Goal: Task Accomplishment & Management: Manage account settings

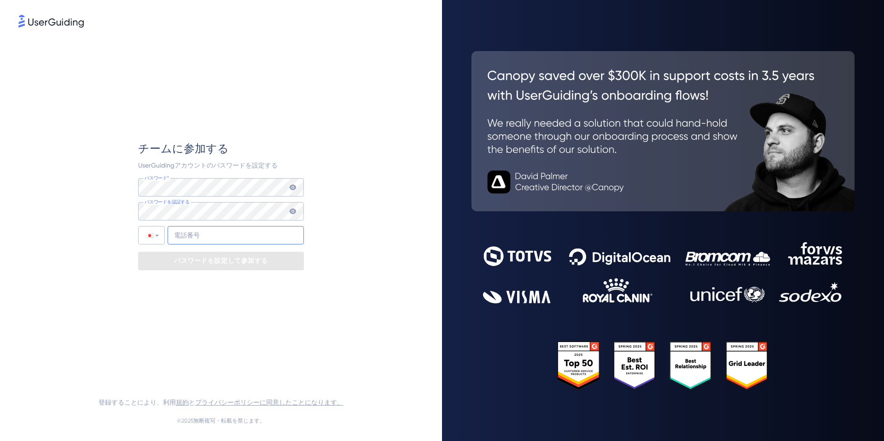
click at [199, 232] on input "+81" at bounding box center [236, 235] width 136 height 18
click at [370, 196] on div "チームに参加する UserGuidingアカウントのパスワードを設定する パスワード* パスワードには次の内容が含まれている必要があります: 少なくとも8文字…" at bounding box center [220, 205] width 405 height 353
click at [291, 188] on icon at bounding box center [293, 188] width 6 height 6
click at [291, 188] on icon at bounding box center [293, 187] width 6 height 6
click at [219, 221] on div "パスワード* パスワードには次の内容が含まれている必要があります: 少なくとも8文字 以下のうち少なくとも 3 つ: 小文字（az） 大文字（A〜Z） 数字（…" at bounding box center [221, 211] width 166 height 66
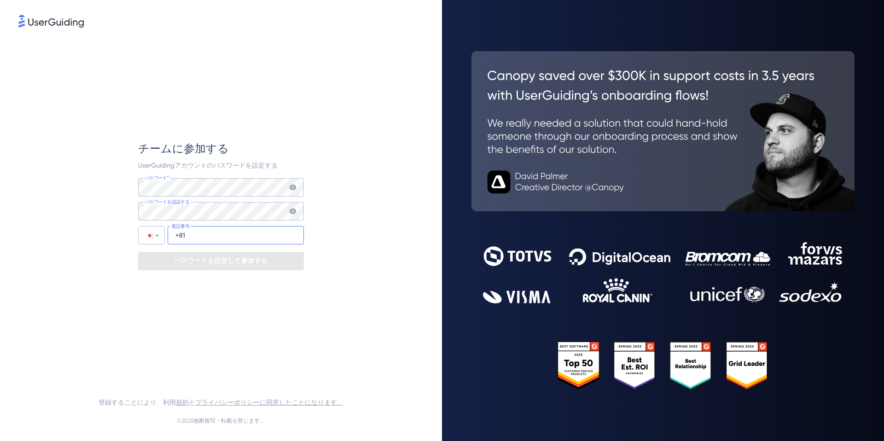
click at [211, 231] on input "+81" at bounding box center [236, 235] width 136 height 18
click at [193, 260] on font "パスワードを設定して参加する" at bounding box center [221, 261] width 94 height 8
click at [209, 236] on input "+81" at bounding box center [236, 235] width 136 height 18
click at [291, 185] on icon at bounding box center [292, 187] width 7 height 7
click at [296, 188] on icon at bounding box center [293, 188] width 6 height 6
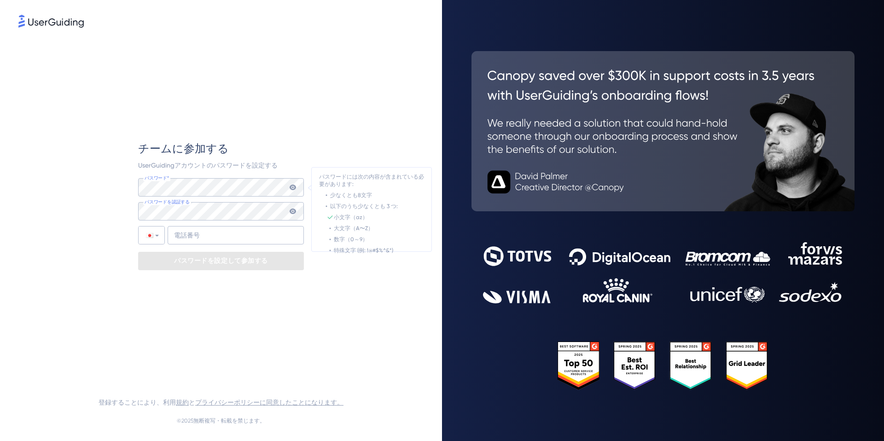
click at [294, 188] on icon at bounding box center [293, 188] width 6 height 6
click at [291, 190] on icon at bounding box center [292, 187] width 7 height 7
click at [115, 186] on div "チームに参加する UserGuidingアカウントのパスワードを設定する パスワード* パスワードには次の内容が含まれている必要があります: 少なくとも8文字…" at bounding box center [220, 205] width 405 height 353
click at [296, 186] on icon at bounding box center [292, 187] width 7 height 7
click at [130, 188] on div "チームに参加する UserGuidingアカウントのパスワードを設定する パスワード* パスワードには次の内容が含まれている必要があります: 少なくとも8文字…" at bounding box center [220, 205] width 405 height 353
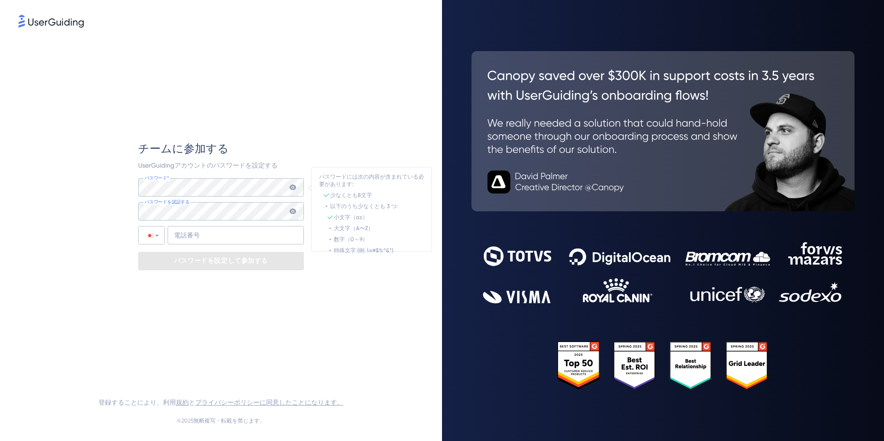
click at [291, 189] on icon at bounding box center [293, 188] width 6 height 6
click at [126, 188] on div "チームに参加する UserGuidingアカウントのパスワードを設定する パスワード* パスワードには次の内容が含まれている必要があります: 少なくとも8文字…" at bounding box center [220, 205] width 405 height 353
drag, startPoint x: 86, startPoint y: 23, endPoint x: 23, endPoint y: 23, distance: 62.6
click at [23, 23] on div at bounding box center [220, 22] width 405 height 15
click at [194, 236] on input "+81" at bounding box center [236, 235] width 136 height 18
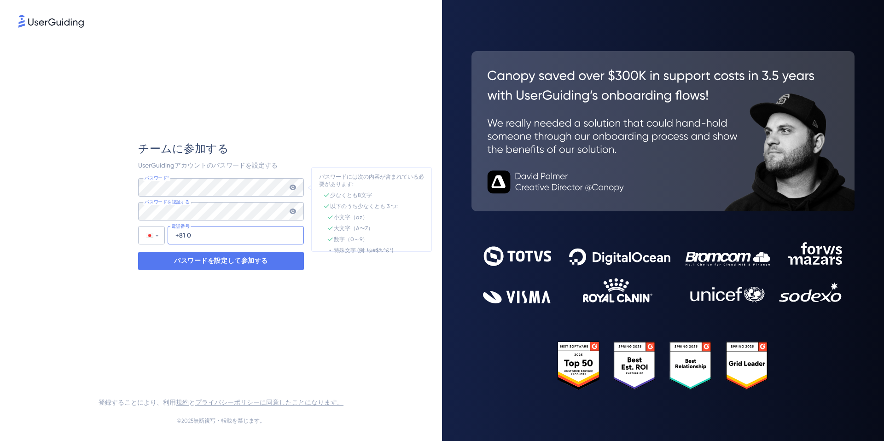
type input "+81"
click at [244, 229] on input "tel" at bounding box center [236, 235] width 136 height 18
click at [243, 231] on input "tel" at bounding box center [236, 235] width 136 height 18
click at [237, 241] on input "tel" at bounding box center [236, 235] width 136 height 18
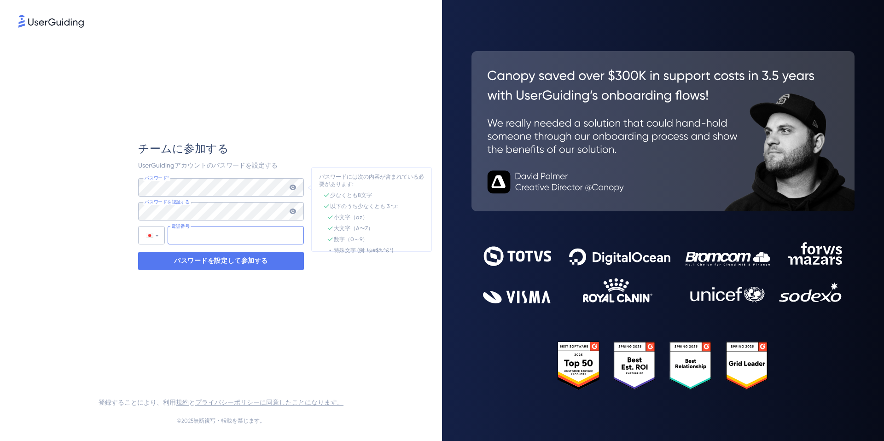
paste input "+08 04 5830 410"
type input "+08 04 5830 410"
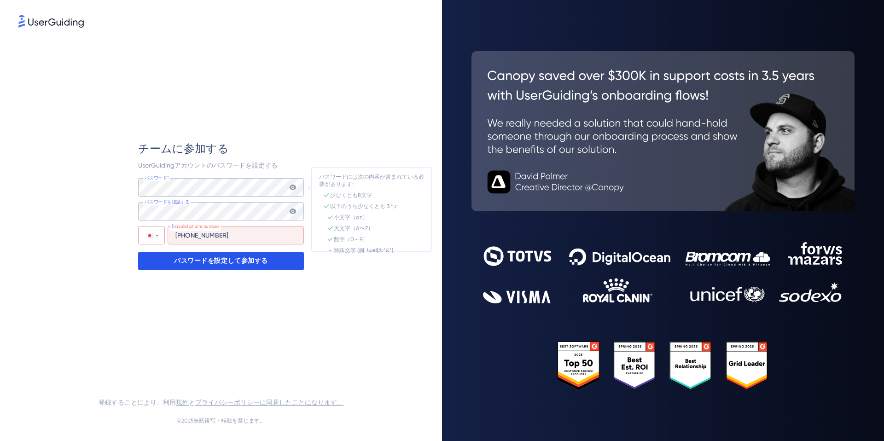
click at [232, 264] on font "パスワードを設定して参加する" at bounding box center [221, 261] width 94 height 8
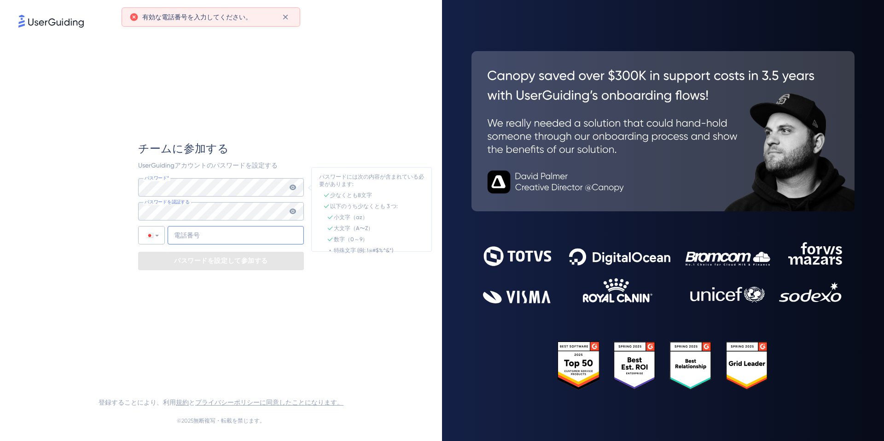
click at [233, 239] on input "tel" at bounding box center [236, 235] width 136 height 18
type input "+0"
click at [283, 297] on div "チームに参加する UserGuidingアカウントのパスワードを設定する パスワード* パスワードには次の内容が含まれている必要があります: 少なくとも8文字…" at bounding box center [221, 205] width 166 height 353
click at [153, 242] on div at bounding box center [152, 235] width 26 height 17
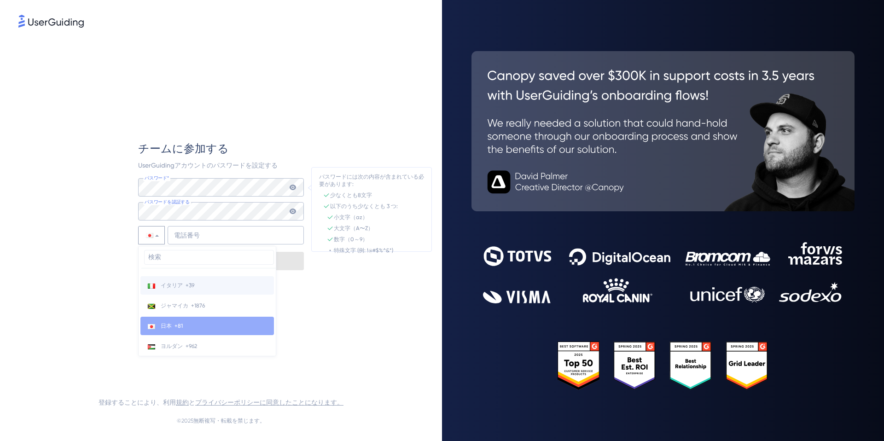
scroll to position [1816, 0]
click at [166, 335] on li "日本 +81" at bounding box center [207, 327] width 134 height 18
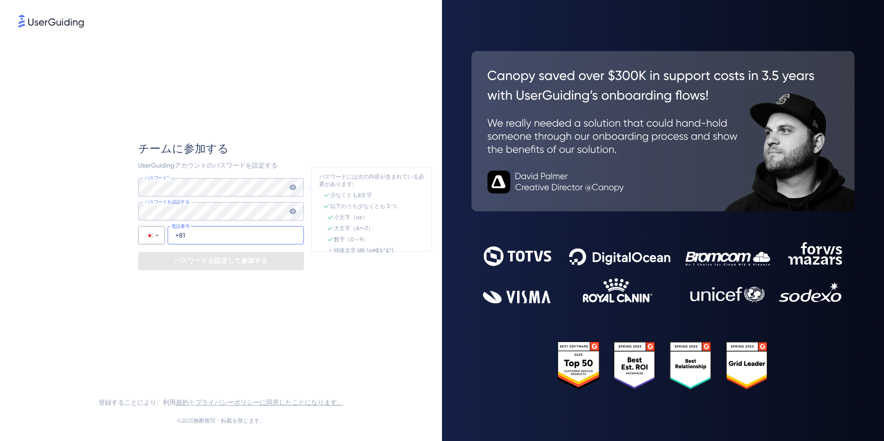
click at [208, 239] on input "+81" at bounding box center [236, 235] width 136 height 18
click at [187, 233] on input "+81 09 0680 7" at bounding box center [236, 235] width 136 height 18
drag, startPoint x: 187, startPoint y: 233, endPoint x: 218, endPoint y: 234, distance: 30.9
click at [218, 234] on input "+81 09 0680 7" at bounding box center [236, 235] width 136 height 18
type input "+81"
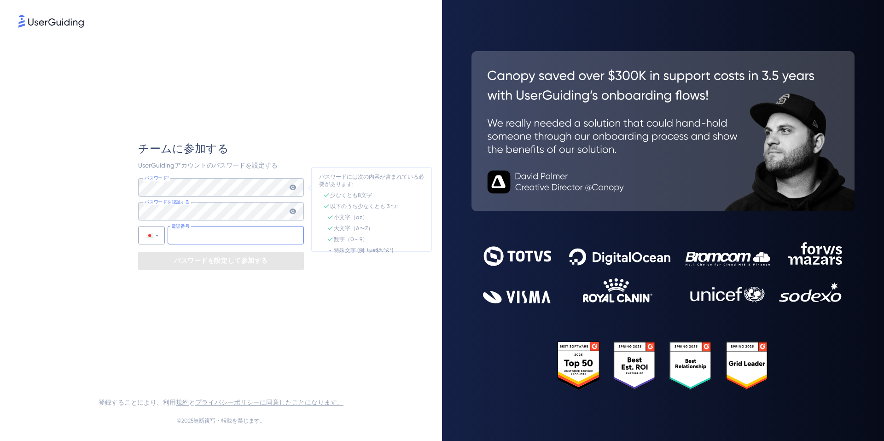
click at [217, 231] on input "tel" at bounding box center [236, 235] width 136 height 18
click at [152, 237] on div at bounding box center [149, 235] width 7 height 5
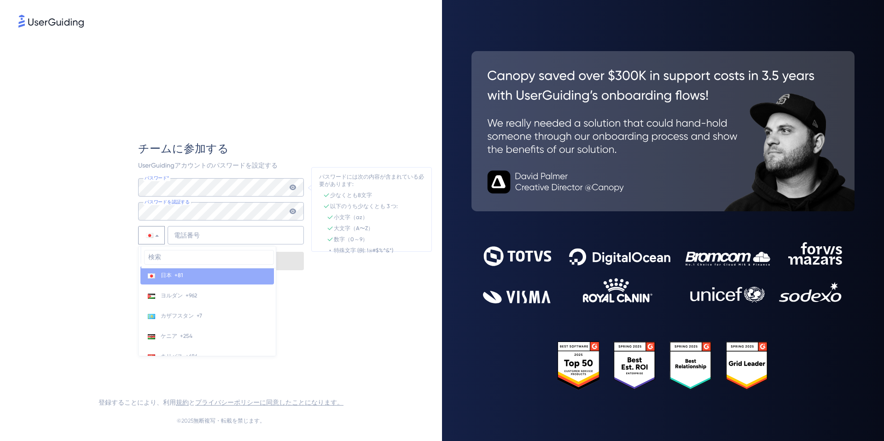
scroll to position [1835, 0]
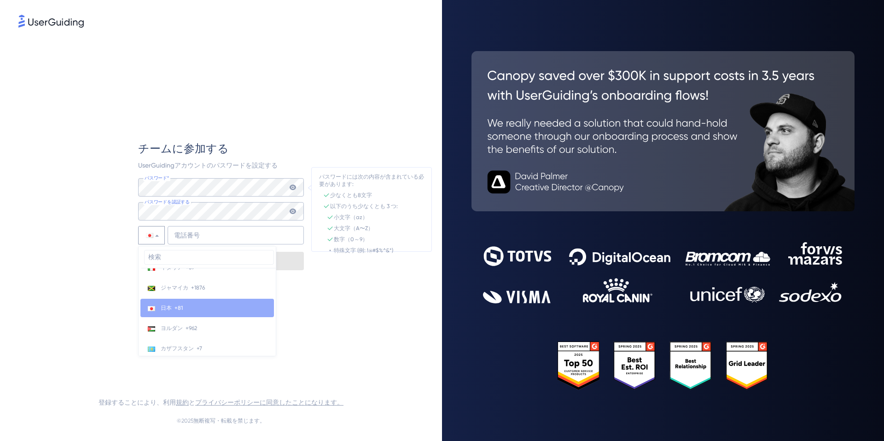
click at [156, 309] on li "日本 +81" at bounding box center [207, 308] width 134 height 18
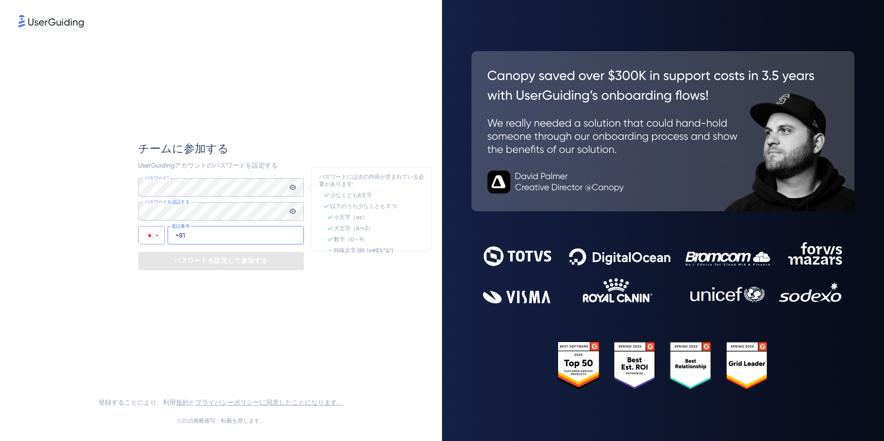
click at [215, 235] on input "+81" at bounding box center [236, 235] width 136 height 18
type input "+81 08 0458 3041"
click at [240, 289] on div "チームに参加する UserGuidingアカウントのパスワードを設定する パスワード* パスワードには次の内容が含まれている必要があります: 少なくとも8文字…" at bounding box center [221, 205] width 166 height 353
click at [244, 262] on font "パスワードを設定して参加する" at bounding box center [221, 261] width 94 height 8
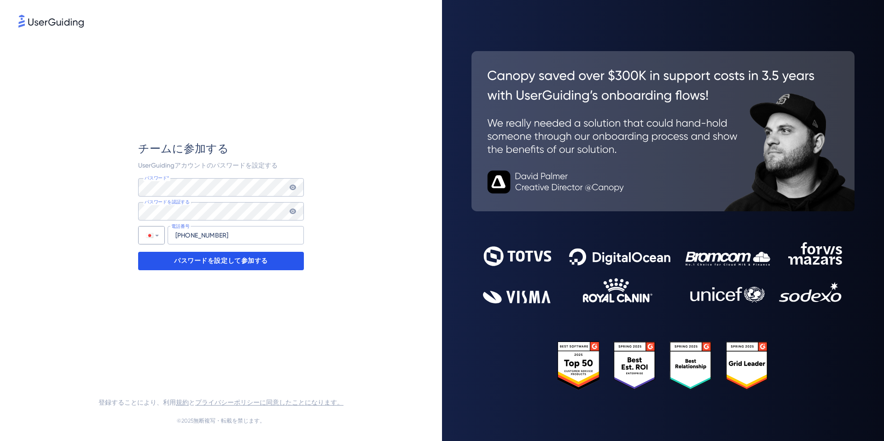
click at [255, 267] on p "パスワードを設定して参加する" at bounding box center [221, 261] width 94 height 15
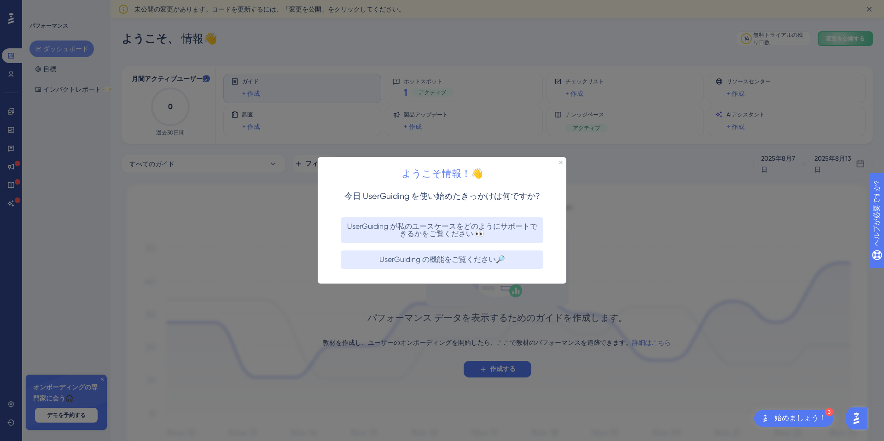
click at [651, 149] on div at bounding box center [442, 220] width 884 height 441
click at [560, 163] on icon "プレビューを閉じる" at bounding box center [561, 163] width 4 height 4
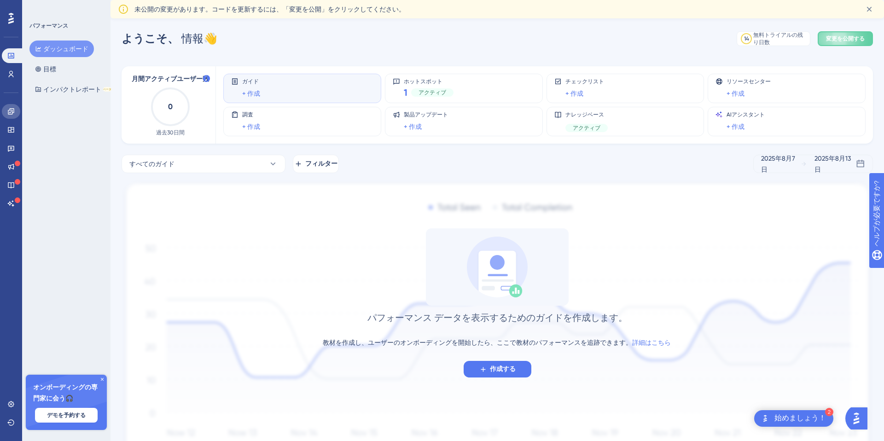
click at [10, 112] on icon at bounding box center [11, 111] width 6 height 6
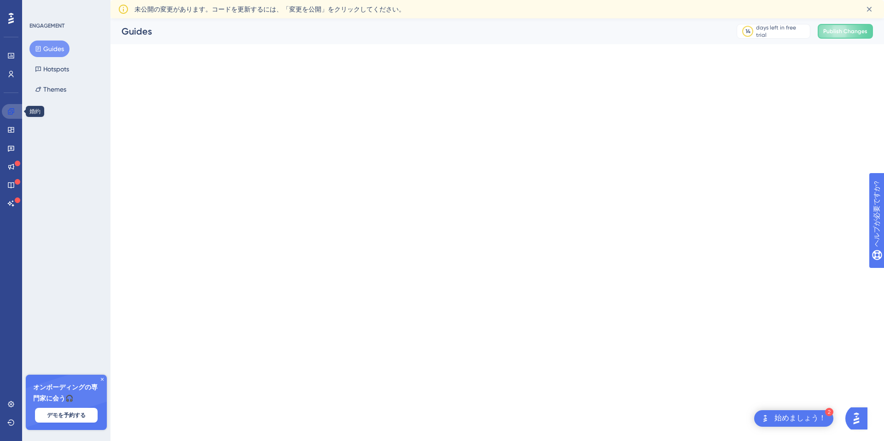
click at [10, 113] on icon at bounding box center [11, 111] width 6 height 6
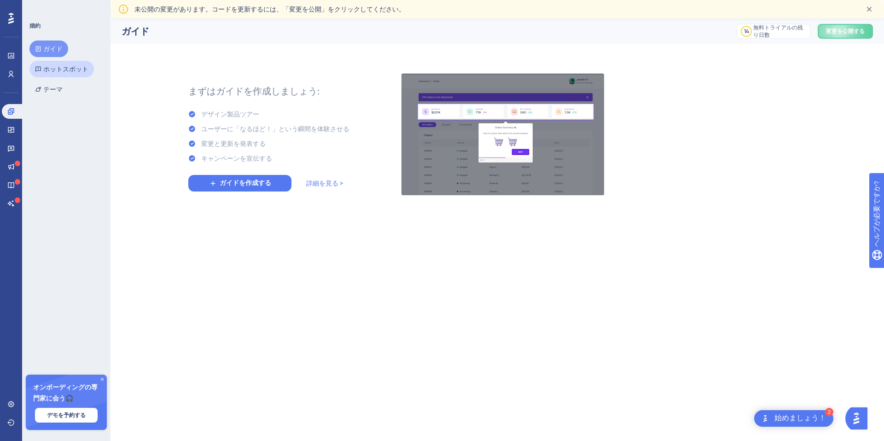
click at [60, 65] on font "ホットスポット" at bounding box center [65, 68] width 45 height 7
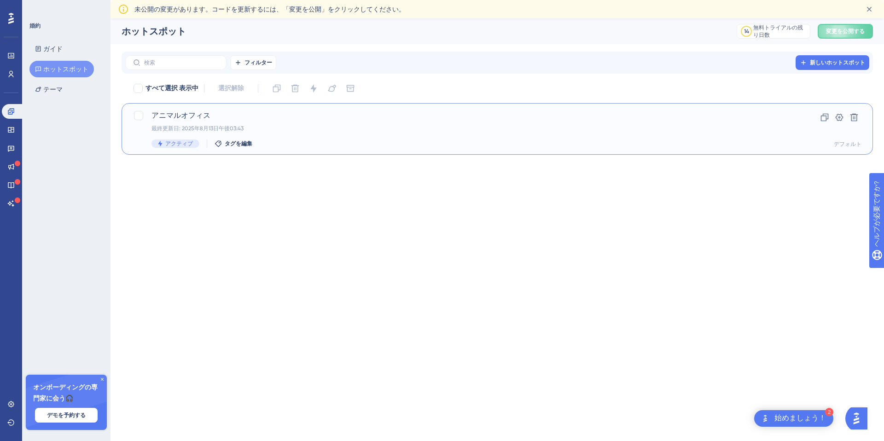
click at [181, 117] on font "アニマルオフィス" at bounding box center [180, 115] width 59 height 9
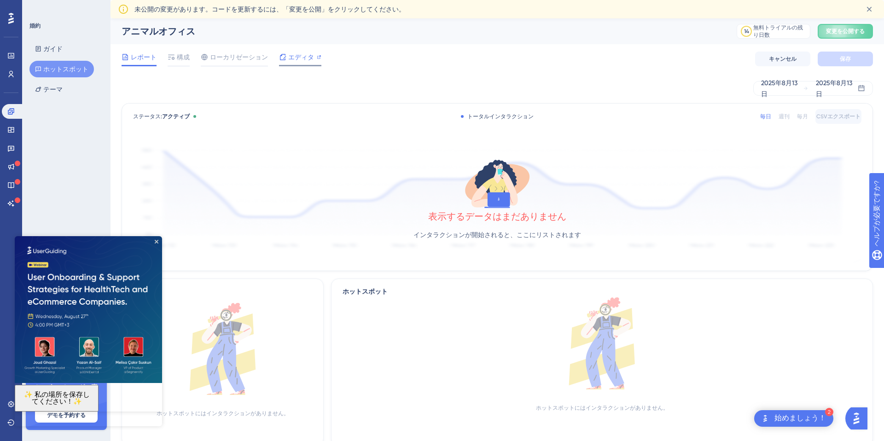
click at [299, 58] on font "エディタ" at bounding box center [301, 56] width 26 height 7
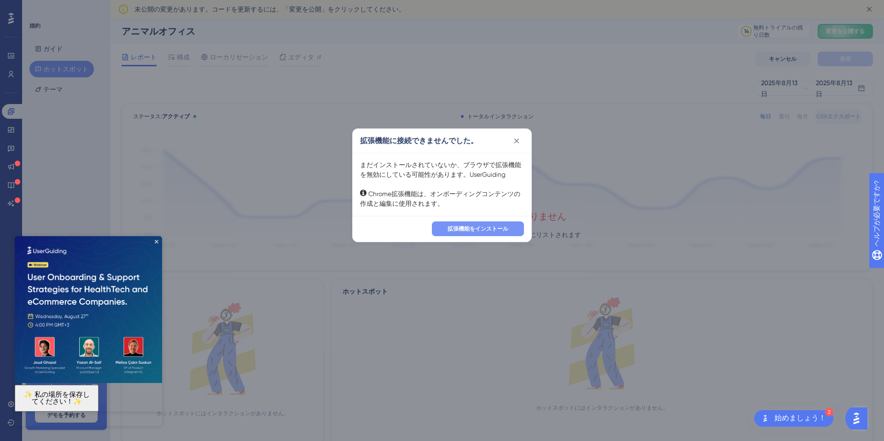
click at [481, 226] on font "拡張機能をインストール" at bounding box center [478, 229] width 61 height 6
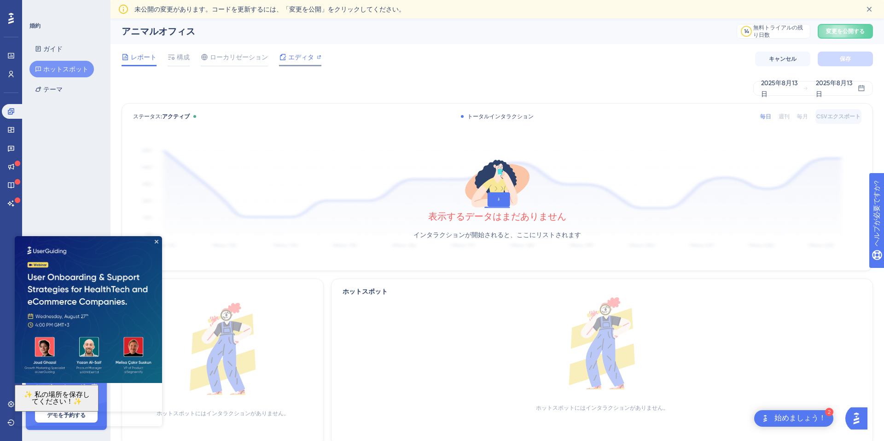
click at [289, 58] on font "エディタ" at bounding box center [301, 56] width 26 height 7
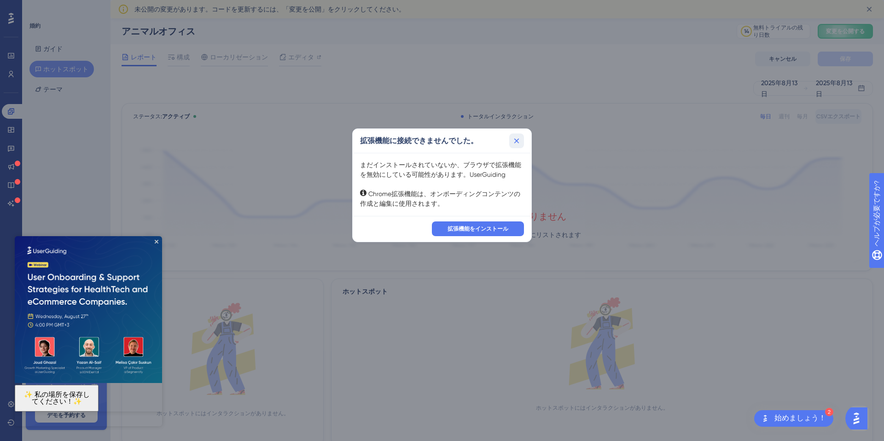
click at [521, 138] on button at bounding box center [516, 141] width 15 height 15
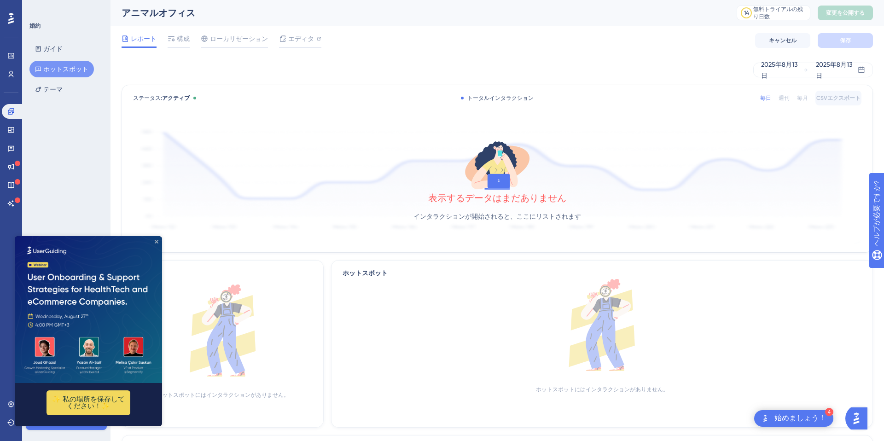
click at [157, 239] on icon "プレビューを閉じる" at bounding box center [157, 241] width 4 height 4
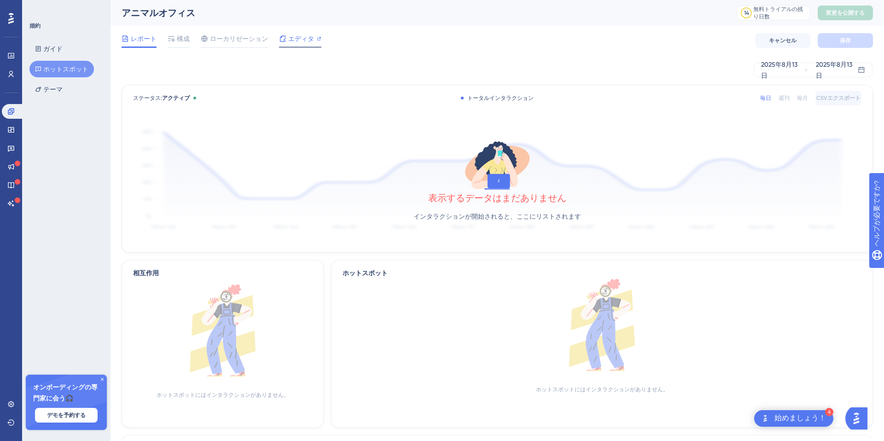
click at [302, 39] on font "エディタ" at bounding box center [301, 38] width 26 height 7
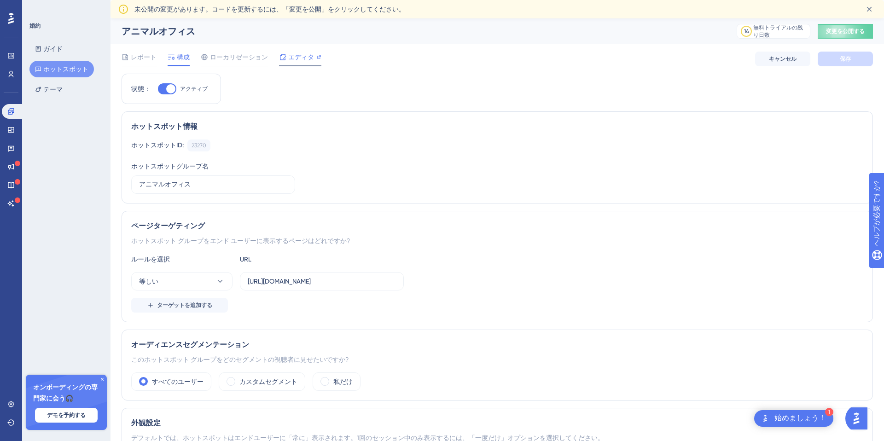
click at [299, 55] on font "エディタ" at bounding box center [301, 56] width 26 height 7
click at [293, 59] on font "エディタ" at bounding box center [301, 56] width 26 height 7
click at [698, 72] on div "レポート 構成 ローカリゼーション エディタ キャンセル 保存" at bounding box center [497, 58] width 751 height 29
